Goal: Navigation & Orientation: Find specific page/section

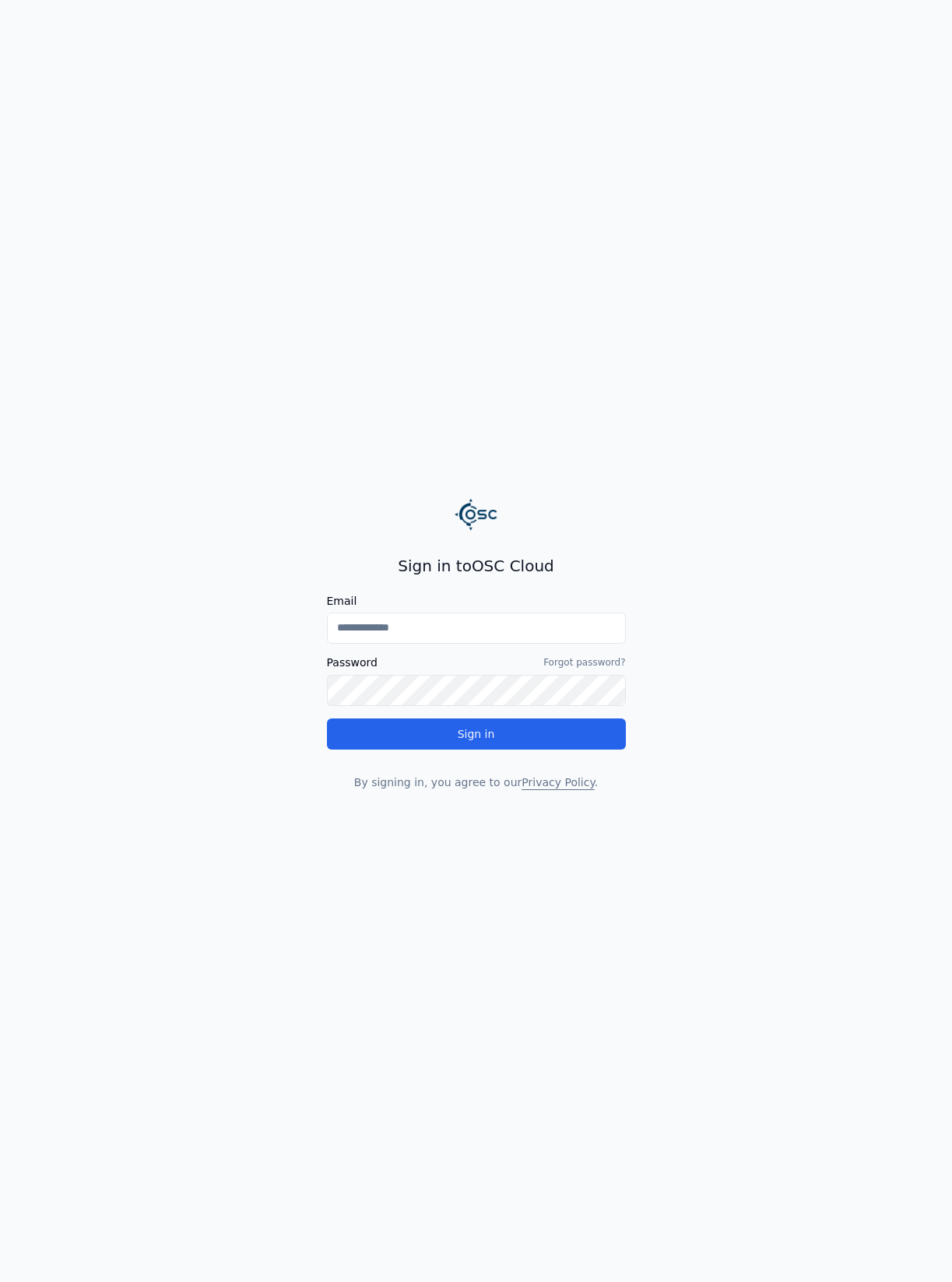
type input "**********"
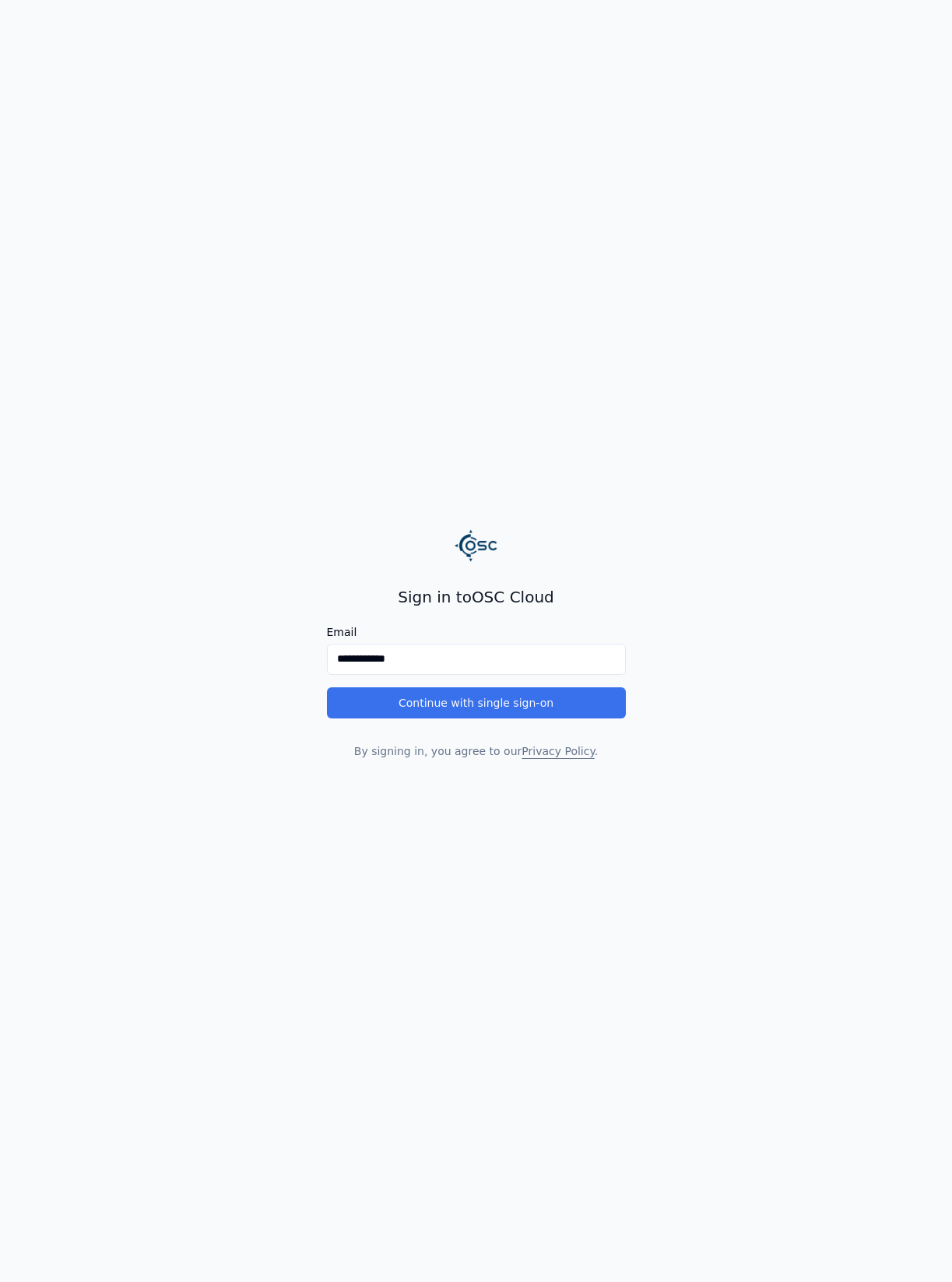
click at [448, 705] on button "Continue with single sign-on" at bounding box center [476, 703] width 299 height 32
